Goal: Information Seeking & Learning: Learn about a topic

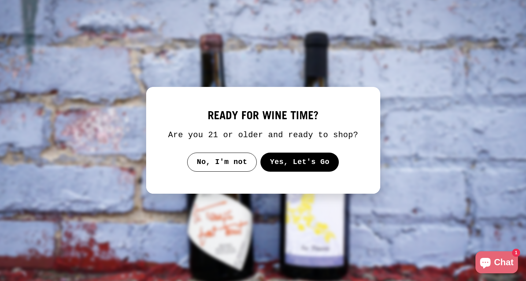
click at [304, 172] on button "Yes, Let's Go" at bounding box center [299, 162] width 79 height 19
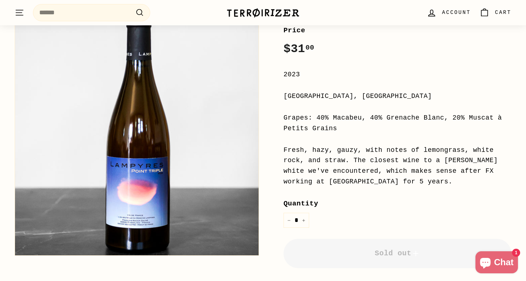
scroll to position [142, 0]
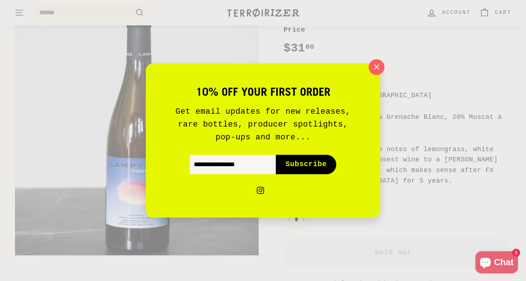
click at [373, 69] on icon "button" at bounding box center [376, 67] width 11 height 11
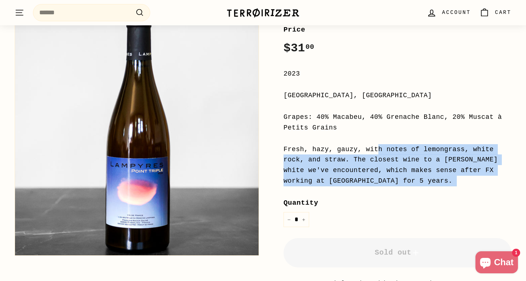
drag, startPoint x: 282, startPoint y: 147, endPoint x: 356, endPoint y: 194, distance: 87.3
click at [356, 194] on div "Home / Point Triple Domaine Lampyres Price Regular price $31 00 $31.00 / 2023 […" at bounding box center [389, 162] width 245 height 425
copy div "Fresh, hazy, gauzy, with notes of lemongrass, white rock, and straw. The closes…"
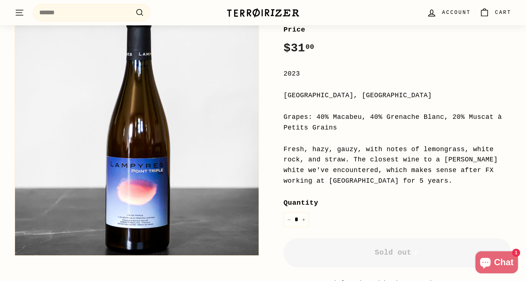
click at [340, 103] on div "Price Regular price $31 00 $31.00 / 2023 [GEOGRAPHIC_DATA], [GEOGRAPHIC_DATA] G…" at bounding box center [398, 199] width 228 height 351
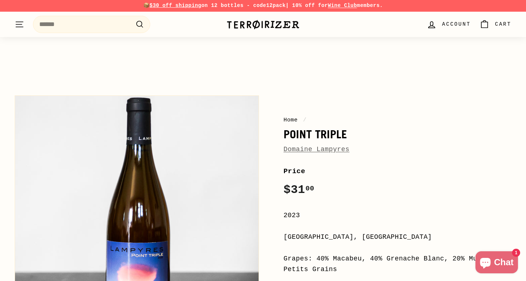
scroll to position [0, 0]
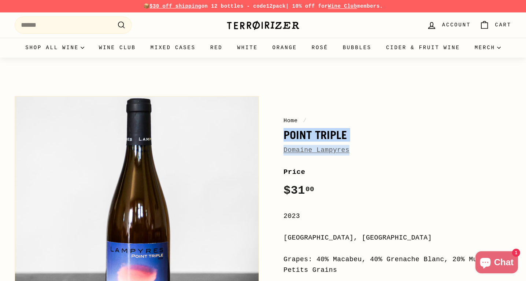
drag, startPoint x: 278, startPoint y: 126, endPoint x: 352, endPoint y: 154, distance: 79.0
copy div "Point Triple Domaine Lampyres"
